Goal: Information Seeking & Learning: Learn about a topic

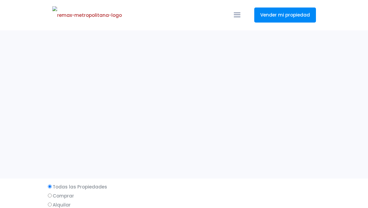
select select
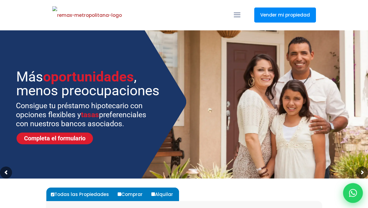
click at [353, 196] on icon at bounding box center [353, 193] width 8 height 8
